Goal: Task Accomplishment & Management: Manage account settings

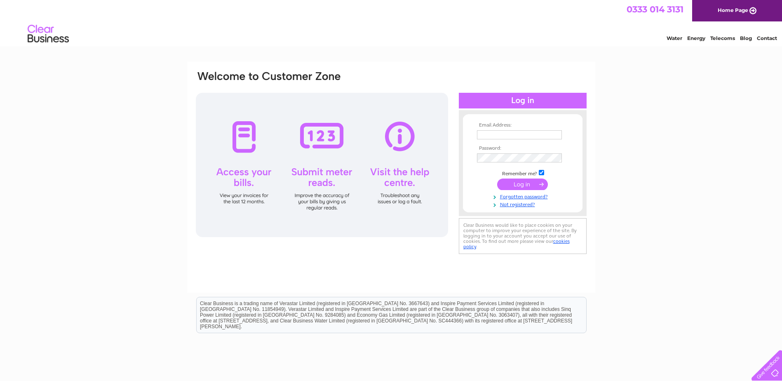
type input "invoices@phase-eight.co.uk"
click at [530, 185] on input "submit" at bounding box center [522, 184] width 51 height 12
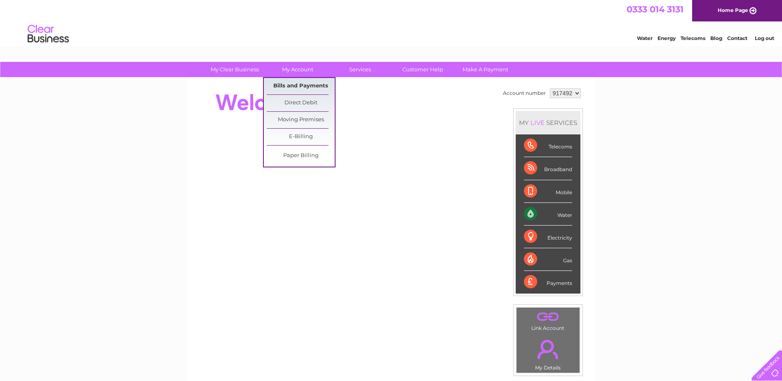
click at [298, 80] on link "Bills and Payments" at bounding box center [301, 86] width 68 height 16
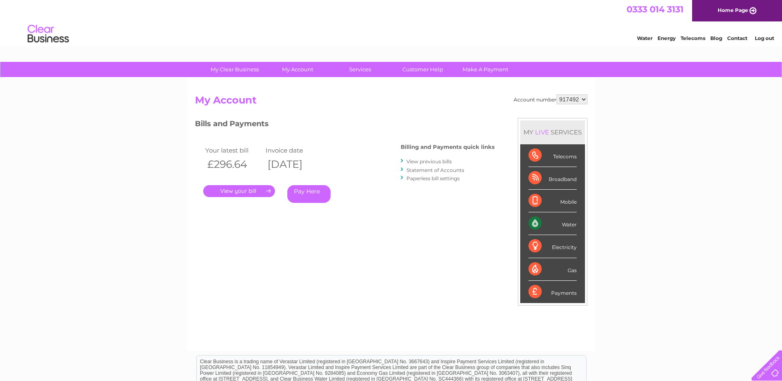
click at [263, 191] on link "." at bounding box center [239, 191] width 72 height 12
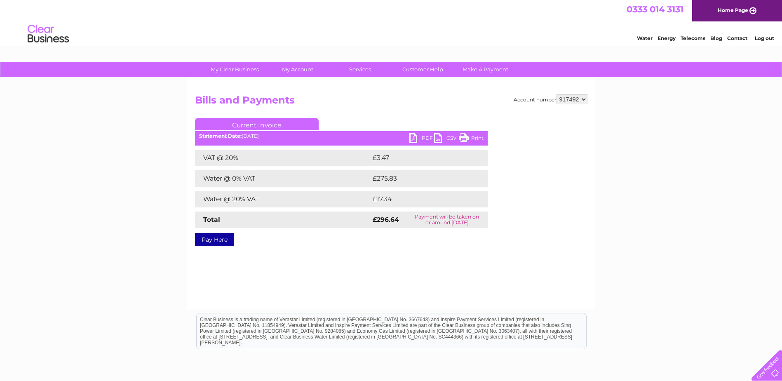
click at [427, 136] on link "PDF" at bounding box center [421, 139] width 25 height 12
